Goal: Task Accomplishment & Management: Manage account settings

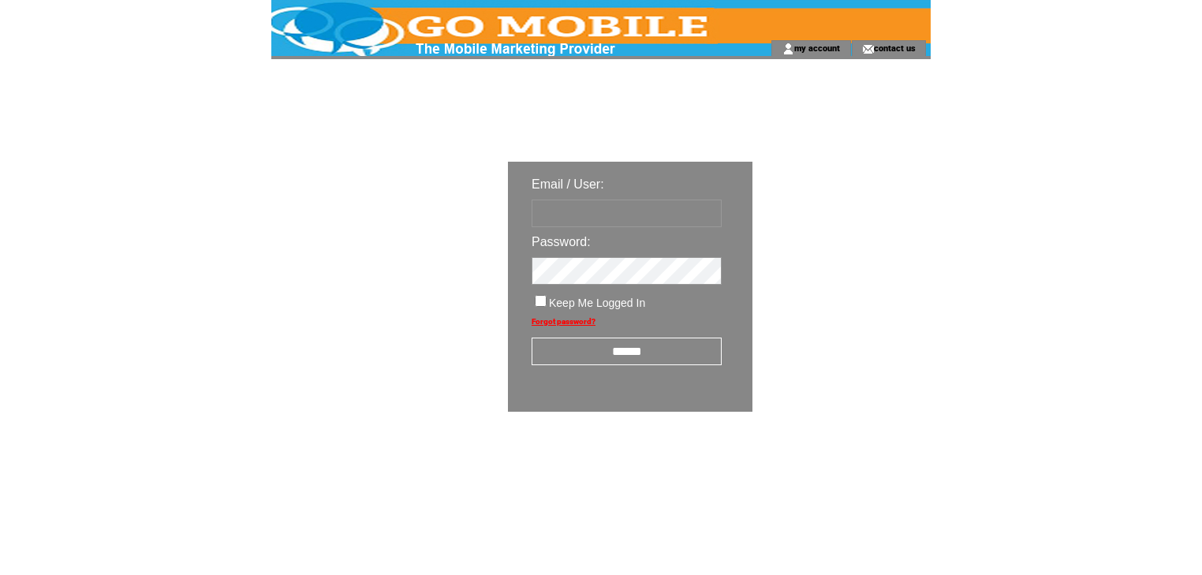
type input "********"
click at [646, 349] on input "******" at bounding box center [627, 352] width 190 height 28
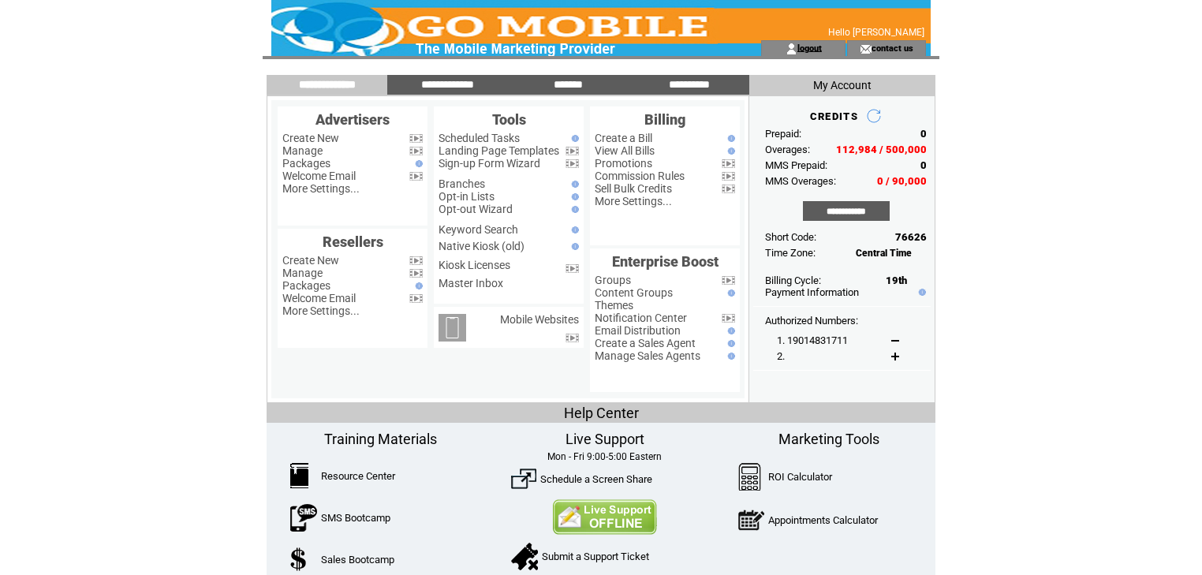
click at [820, 50] on link "logout" at bounding box center [809, 48] width 24 height 10
